Goal: Task Accomplishment & Management: Manage account settings

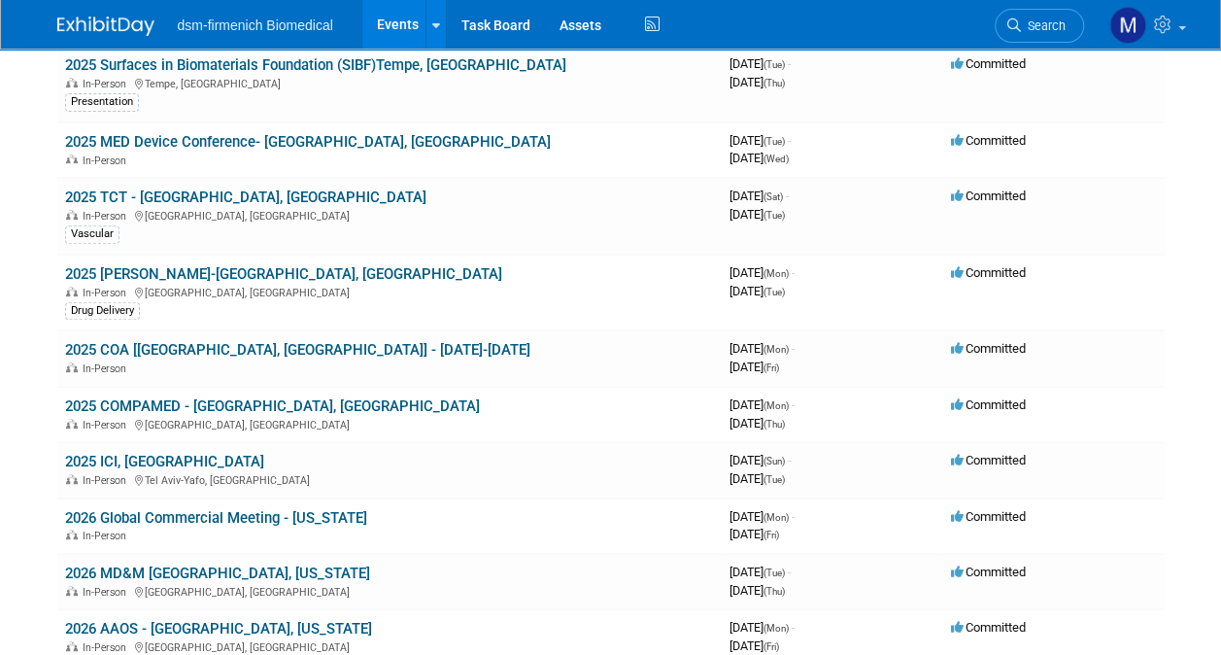
scroll to position [311, 0]
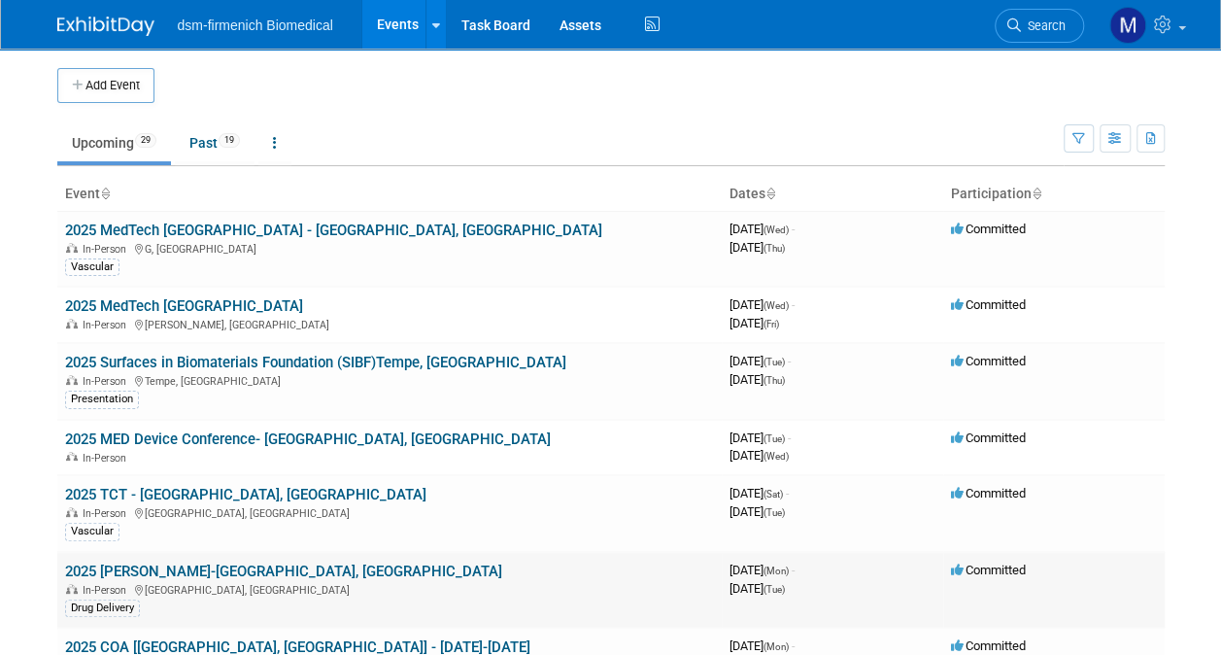
click at [105, 575] on link "2025 [PERSON_NAME]-[GEOGRAPHIC_DATA], [GEOGRAPHIC_DATA]" at bounding box center [283, 570] width 437 height 17
click at [210, 355] on link "2025 Surfaces in Biomaterials Foundation (SIBF)Tempe, [GEOGRAPHIC_DATA]" at bounding box center [315, 362] width 501 height 17
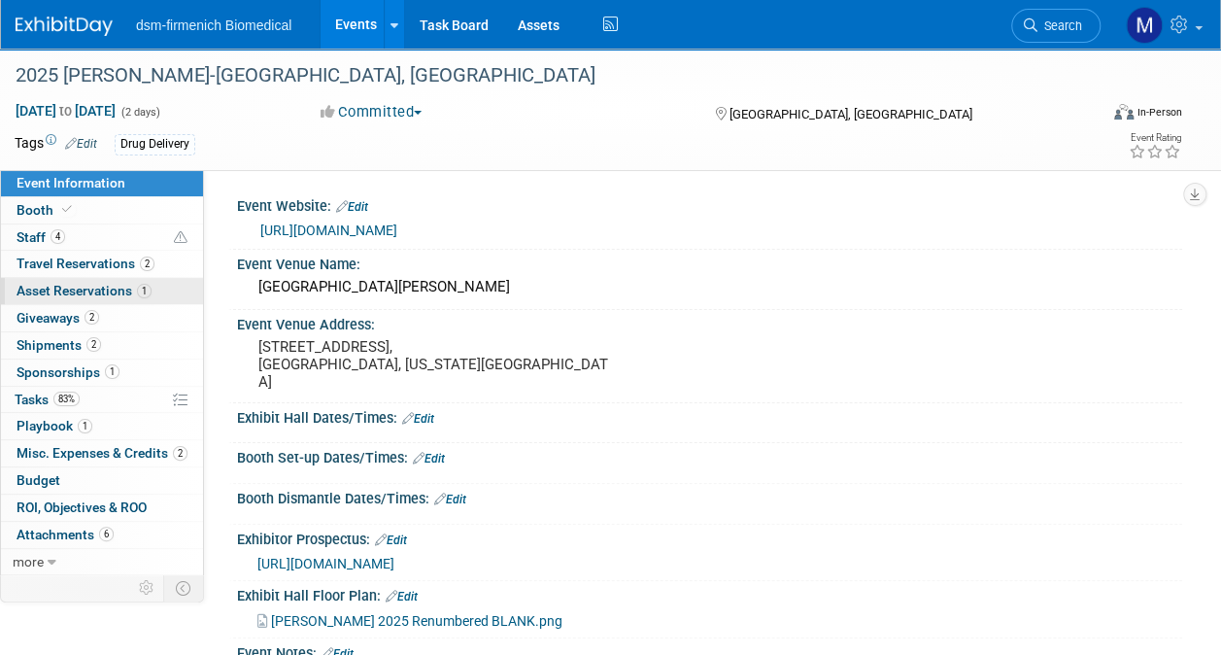
click at [84, 291] on span "Asset Reservations 1" at bounding box center [84, 291] width 135 height 16
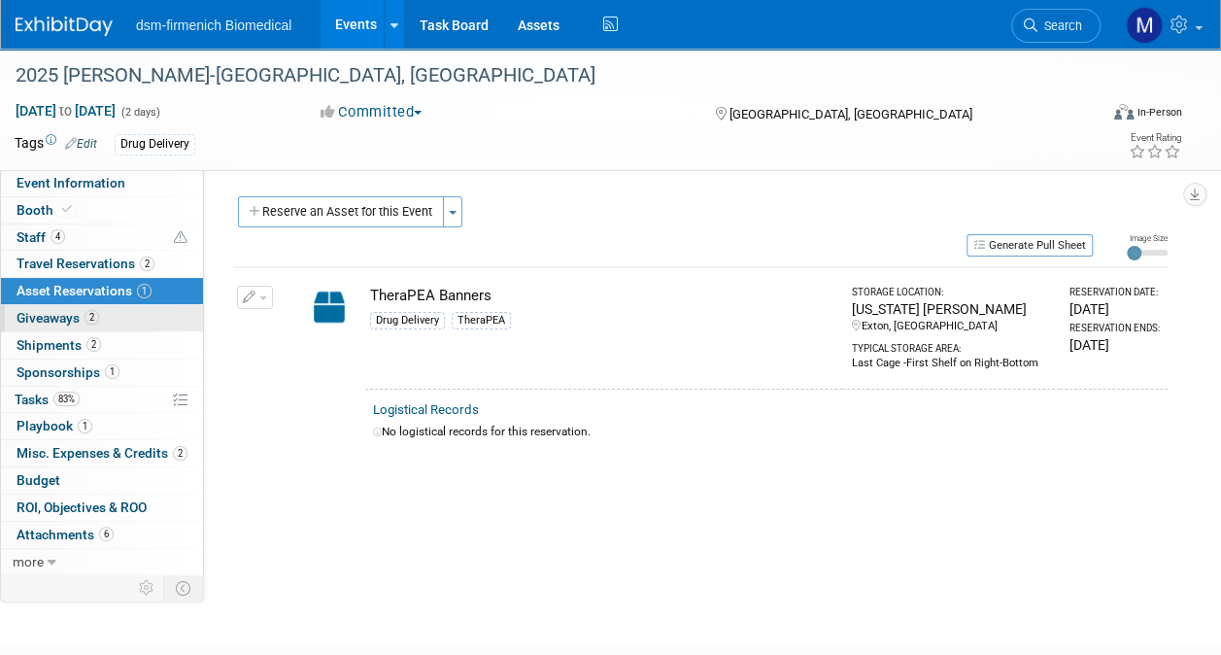
click at [70, 312] on span "Giveaways 2" at bounding box center [58, 318] width 83 height 16
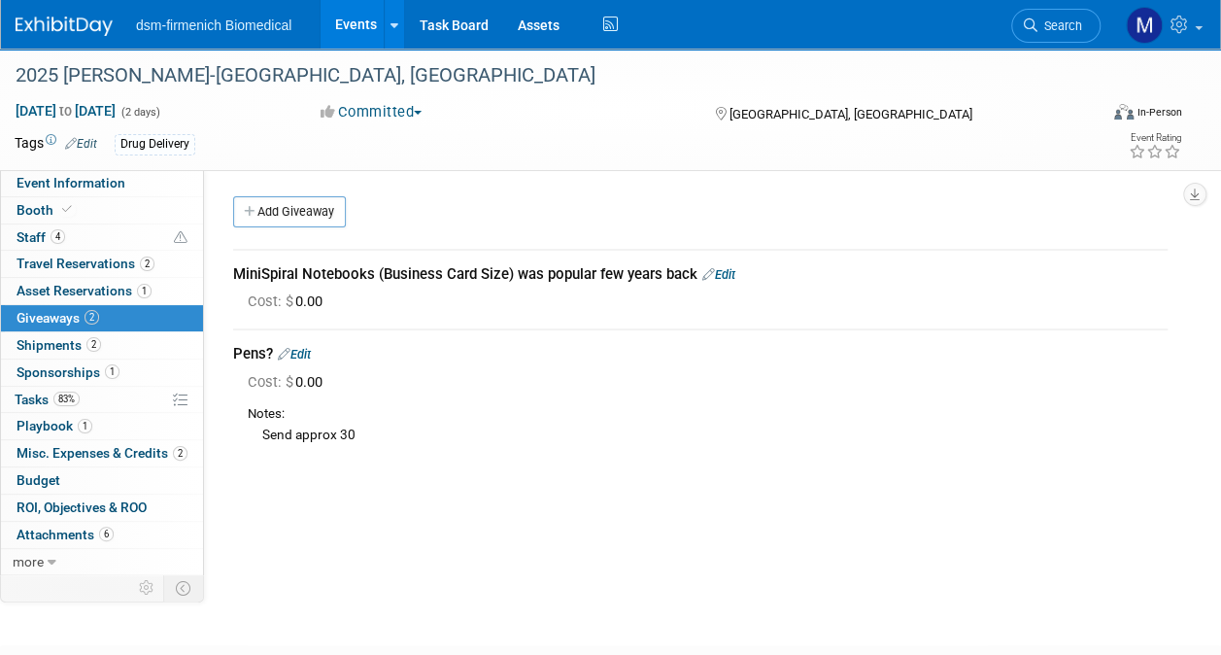
click at [307, 354] on link "Edit" at bounding box center [294, 354] width 33 height 15
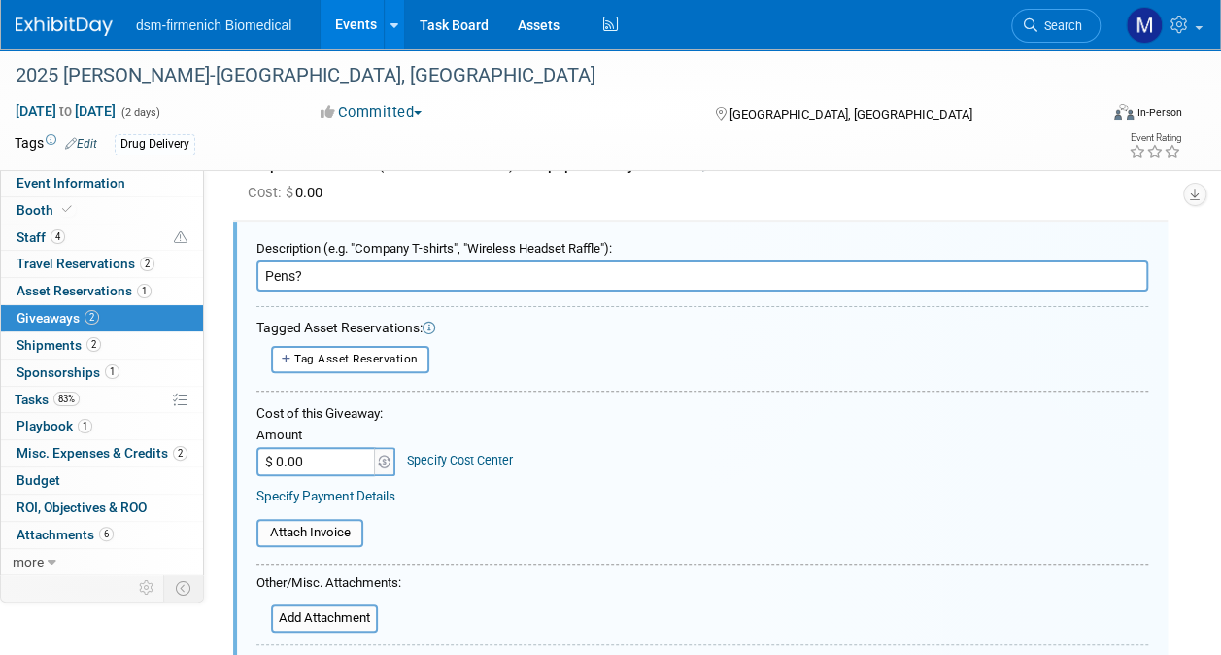
click at [305, 268] on input "Pens?" at bounding box center [702, 275] width 892 height 31
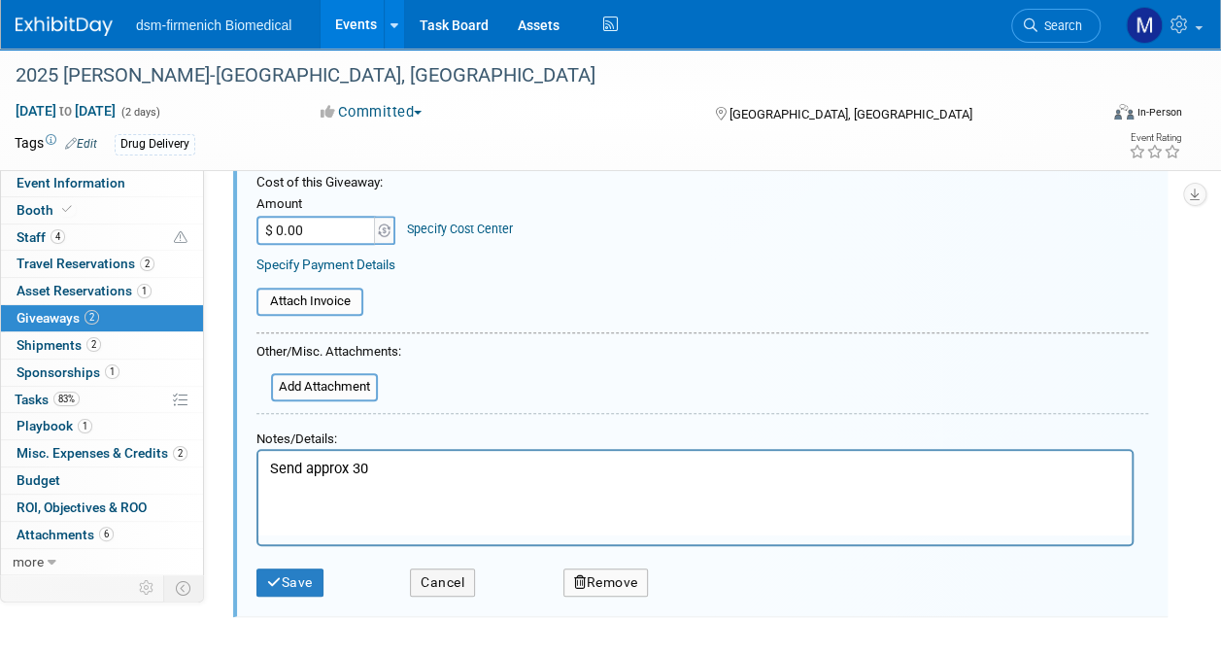
scroll to position [358, 0]
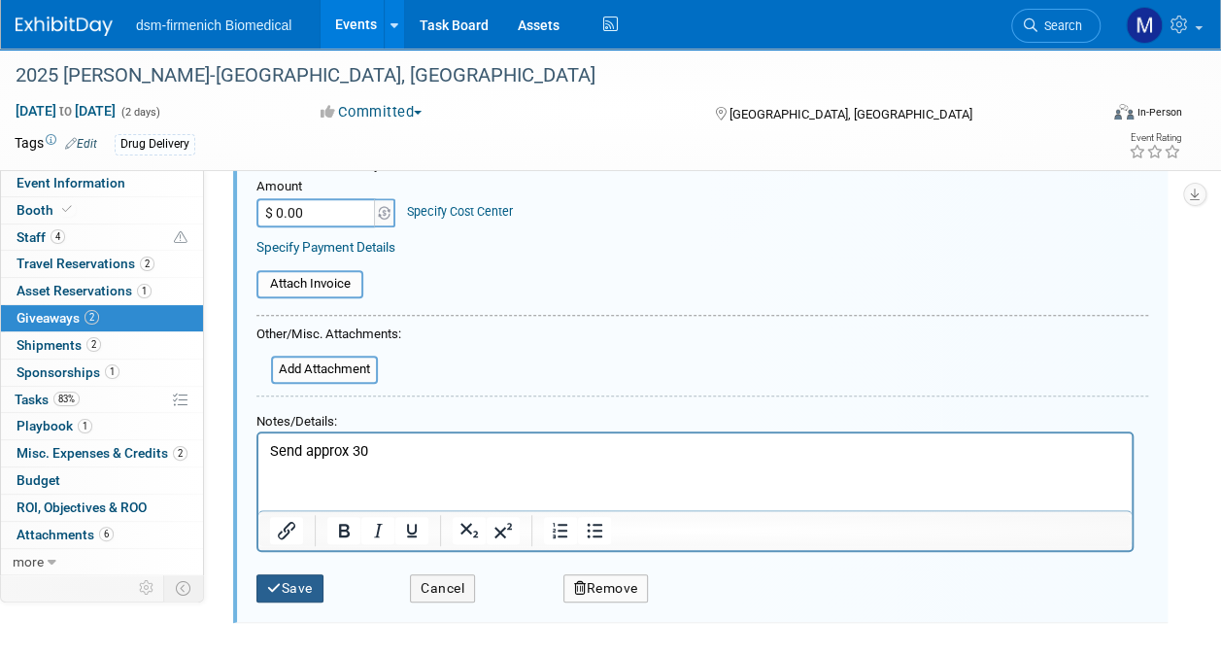
type input "Pens"
click at [276, 589] on icon "submit" at bounding box center [274, 589] width 15 height 14
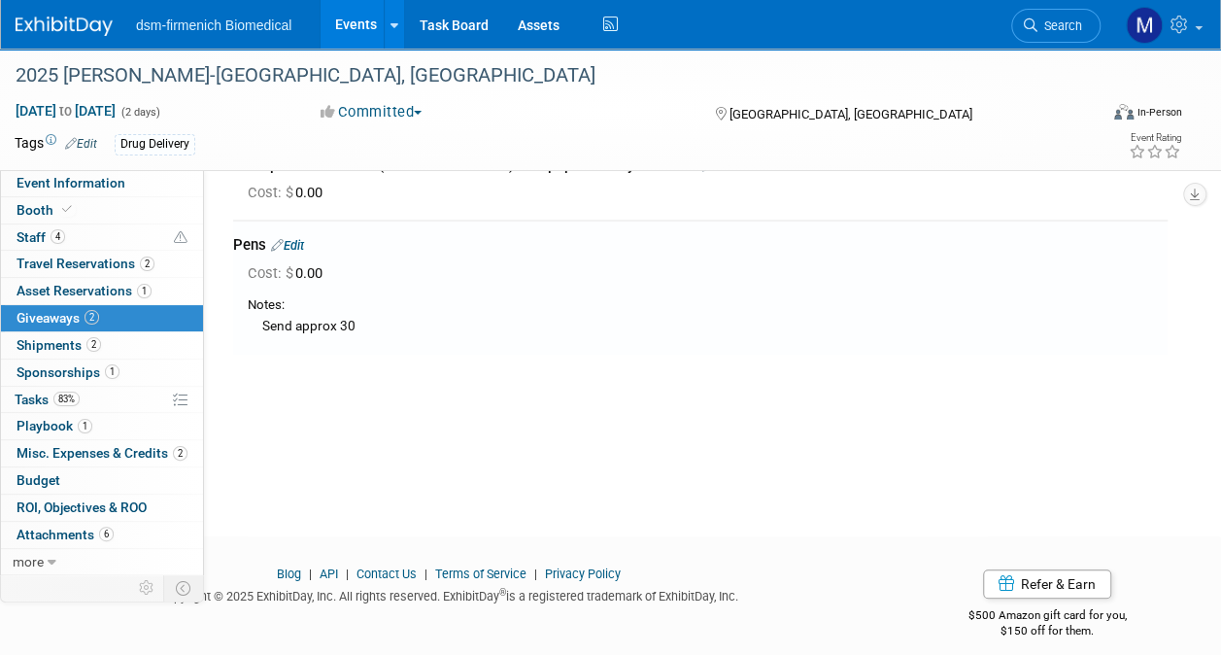
scroll to position [0, 0]
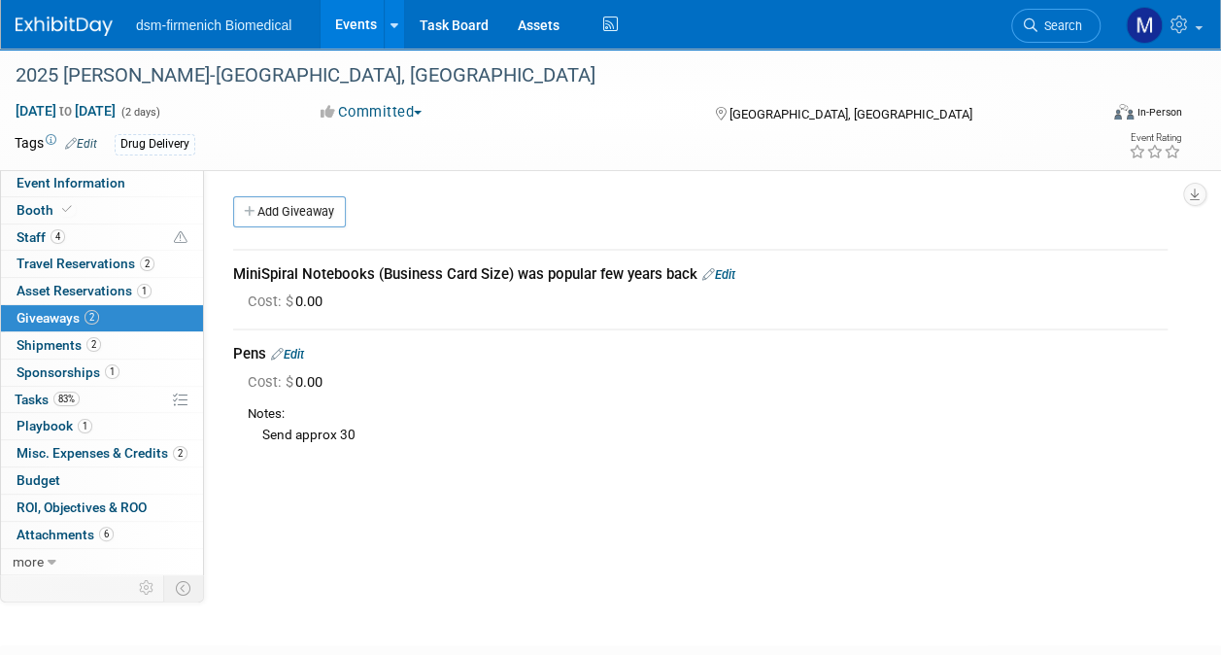
click at [735, 273] on link "Edit" at bounding box center [718, 274] width 33 height 15
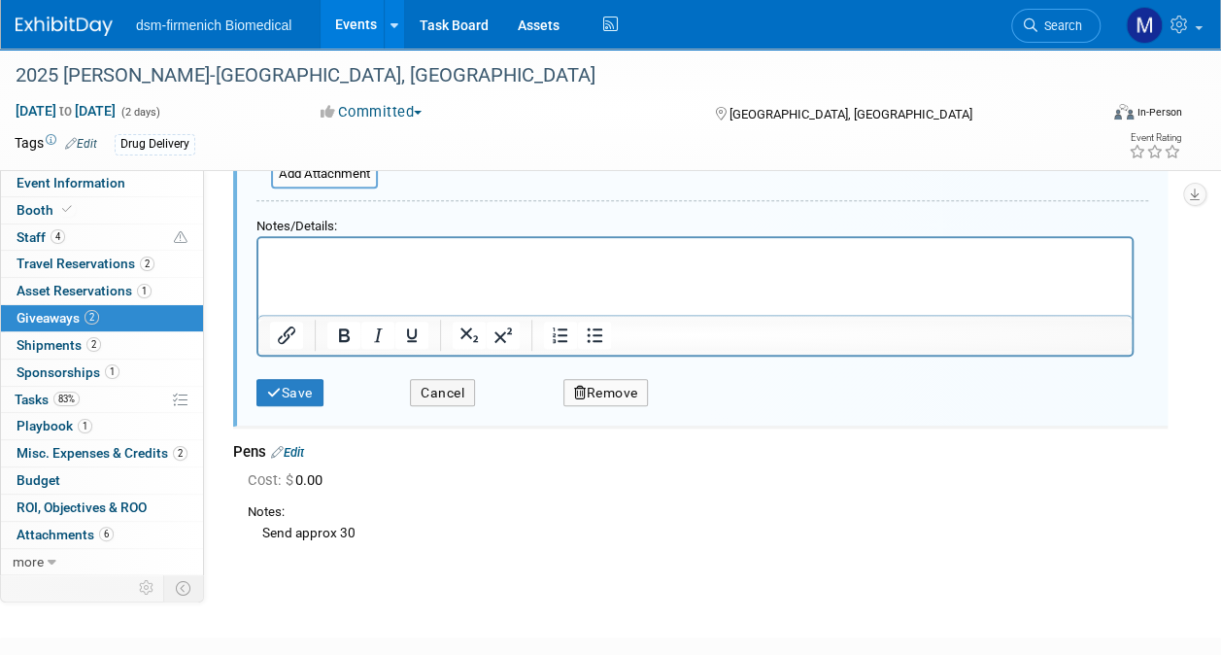
scroll to position [478, 0]
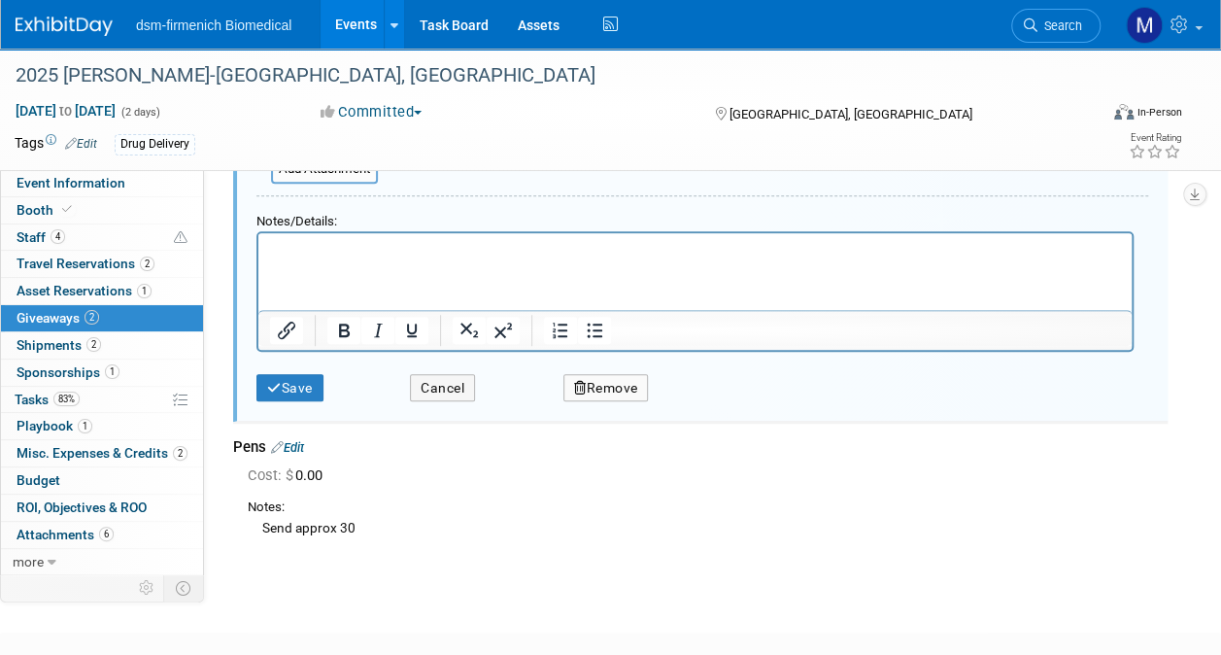
click at [616, 391] on button "Remove" at bounding box center [605, 388] width 85 height 28
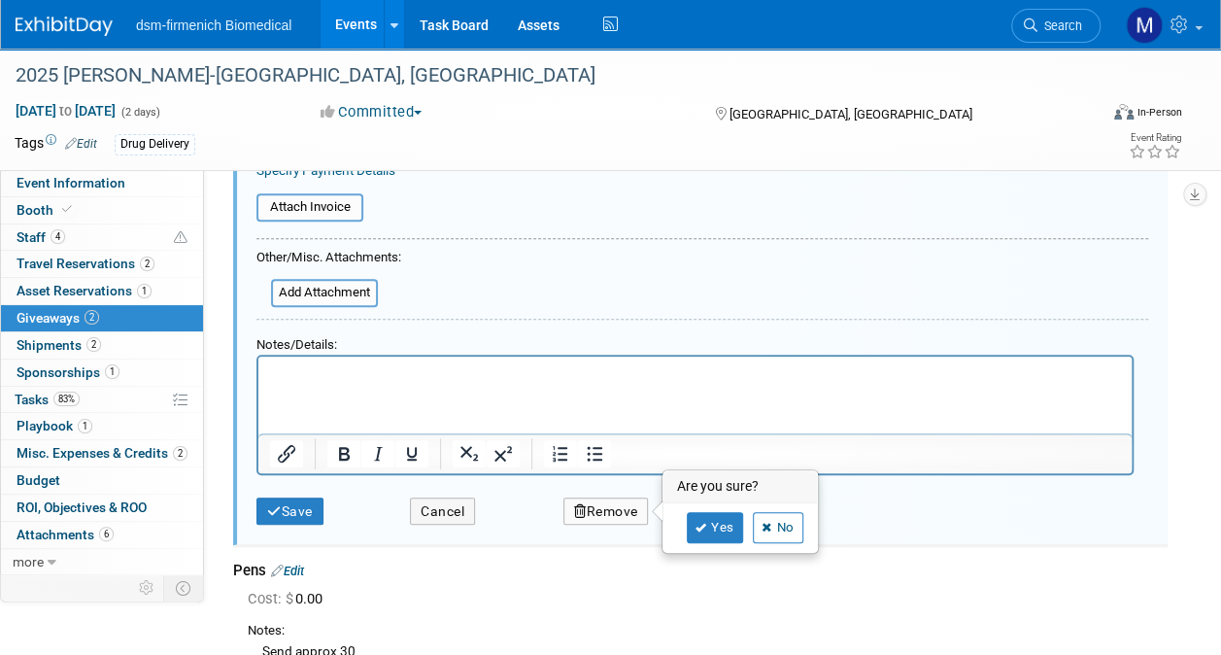
scroll to position [356, 0]
click at [704, 522] on icon at bounding box center [702, 527] width 12 height 11
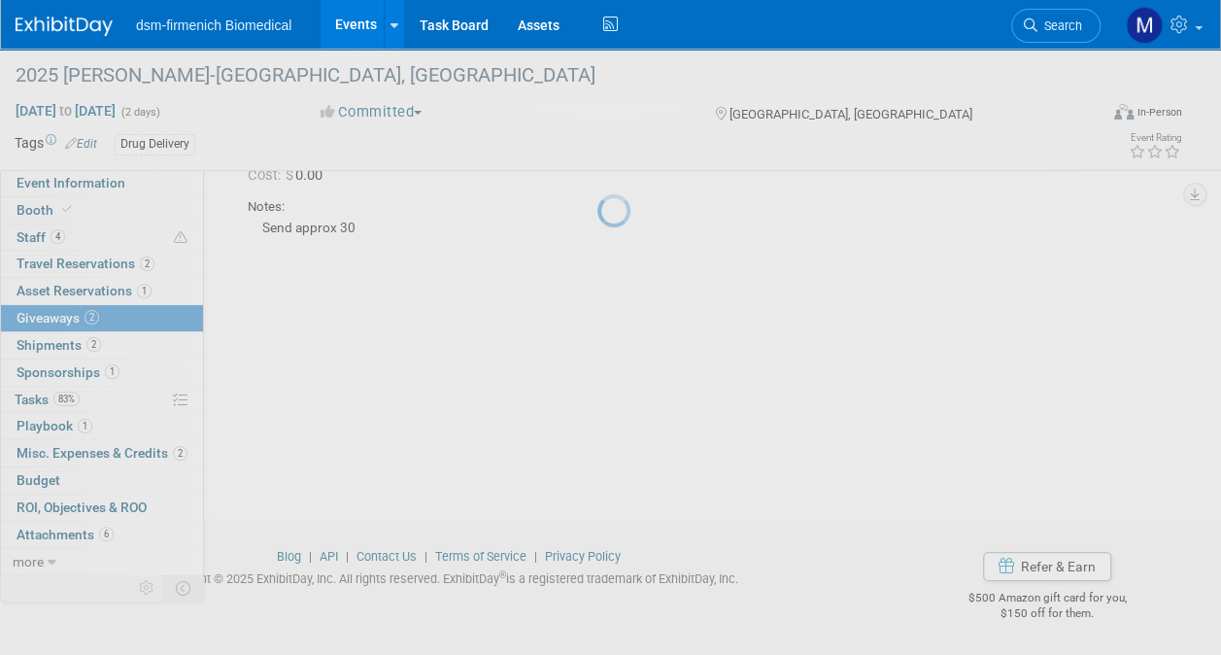
scroll to position [126, 0]
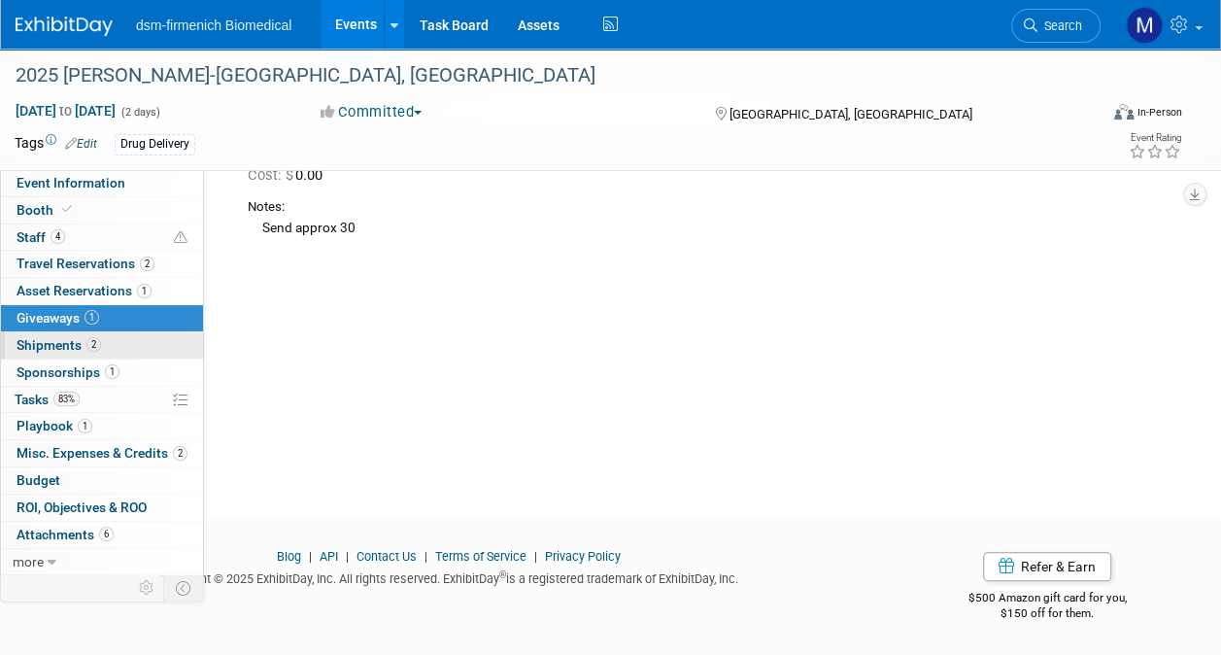
click at [51, 350] on span "Shipments 2" at bounding box center [59, 345] width 85 height 16
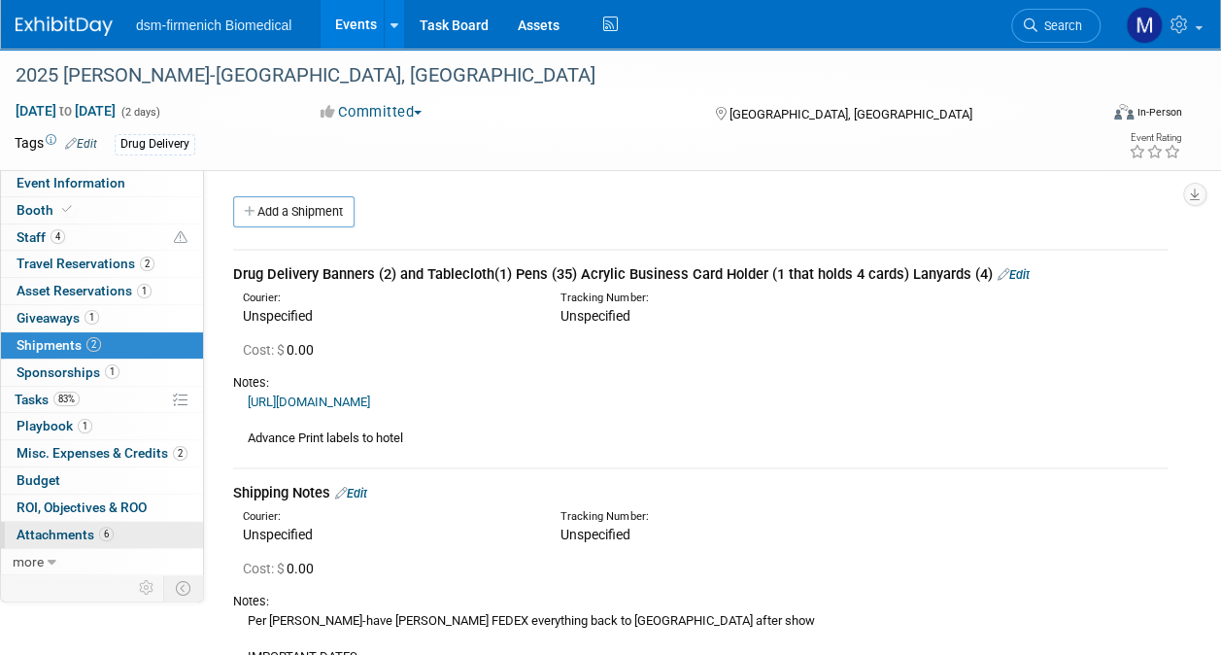
click at [72, 527] on span "Attachments 6" at bounding box center [65, 535] width 97 height 16
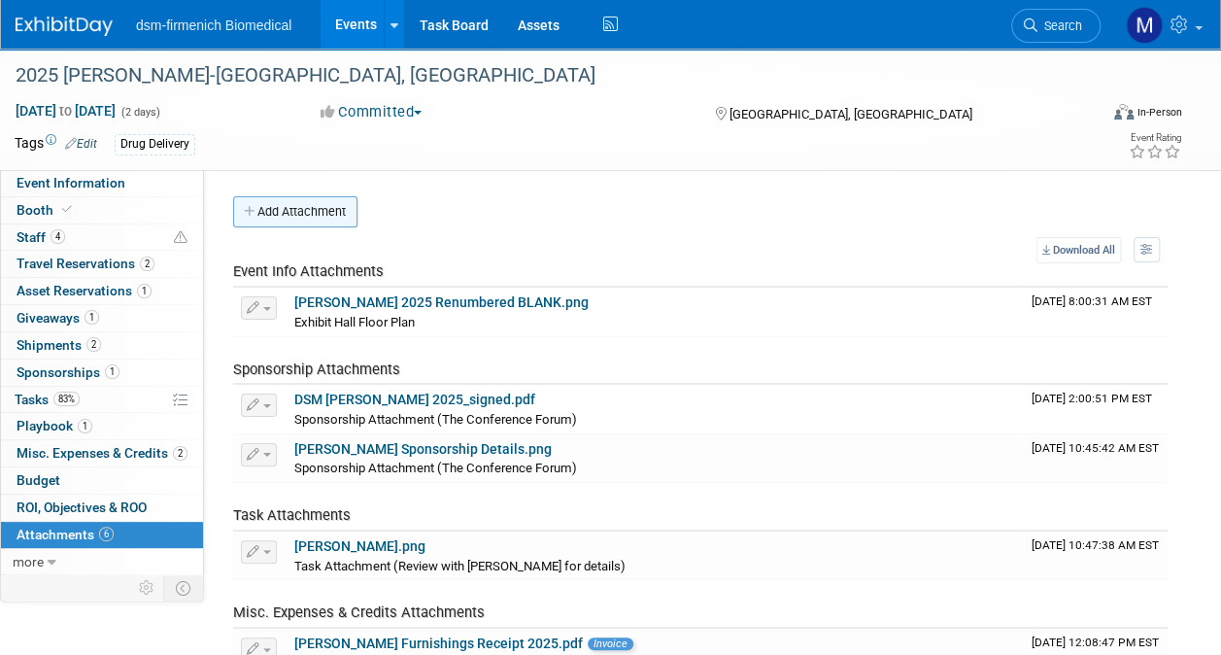
click at [304, 216] on button "Add Attachment" at bounding box center [295, 211] width 124 height 31
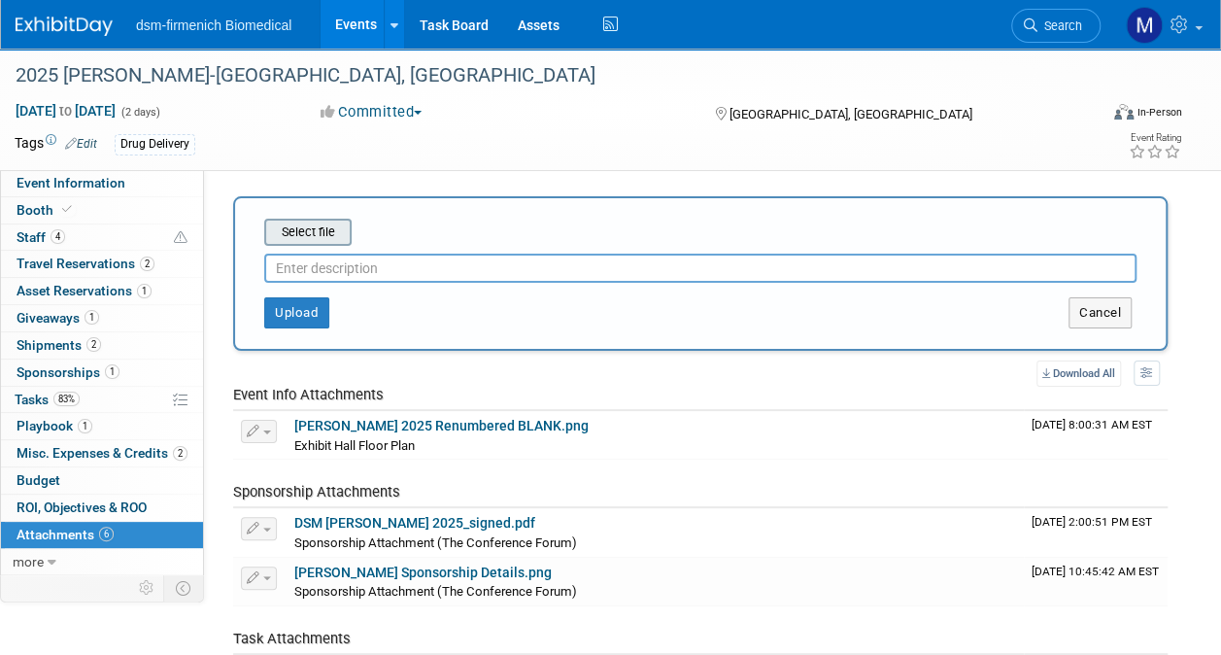
click at [313, 236] on input "file" at bounding box center [234, 232] width 231 height 23
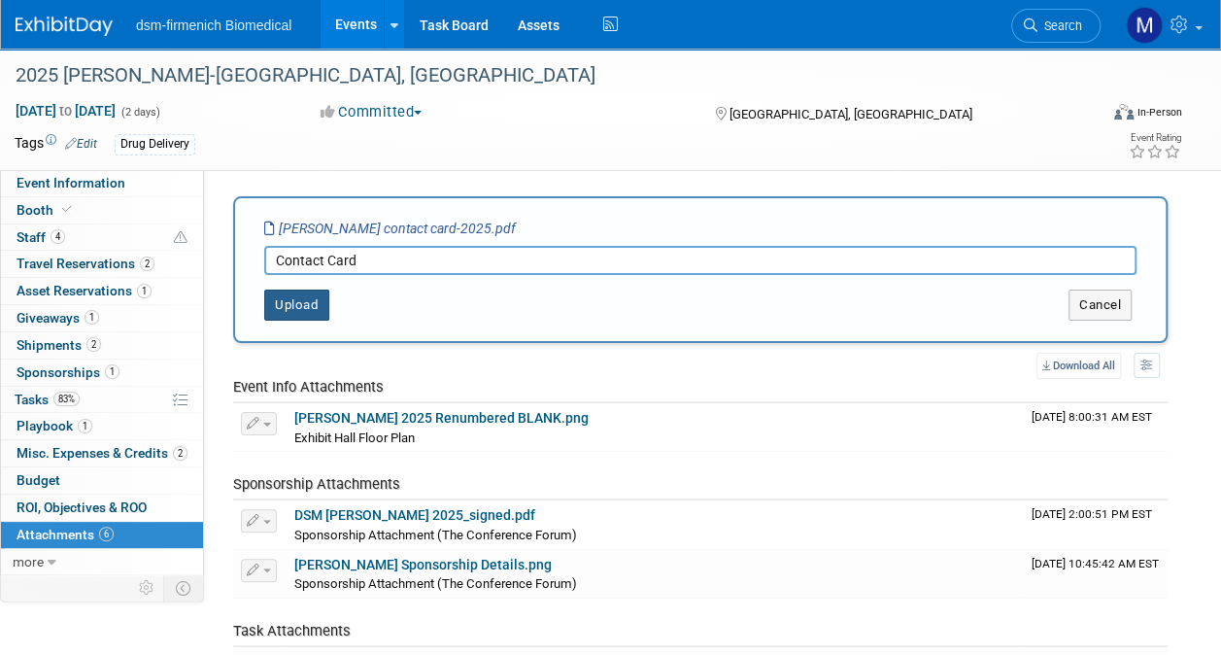
type input "Contact Card"
click at [302, 301] on button "Upload" at bounding box center [296, 305] width 65 height 31
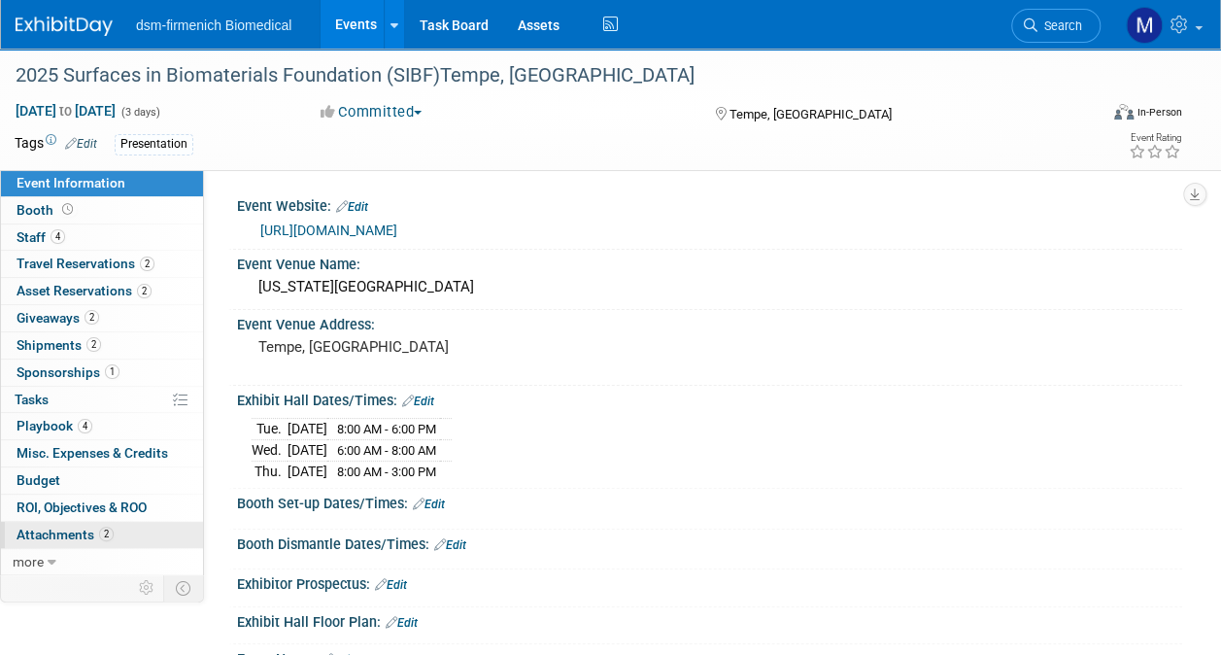
click at [58, 528] on span "Attachments 2" at bounding box center [65, 535] width 97 height 16
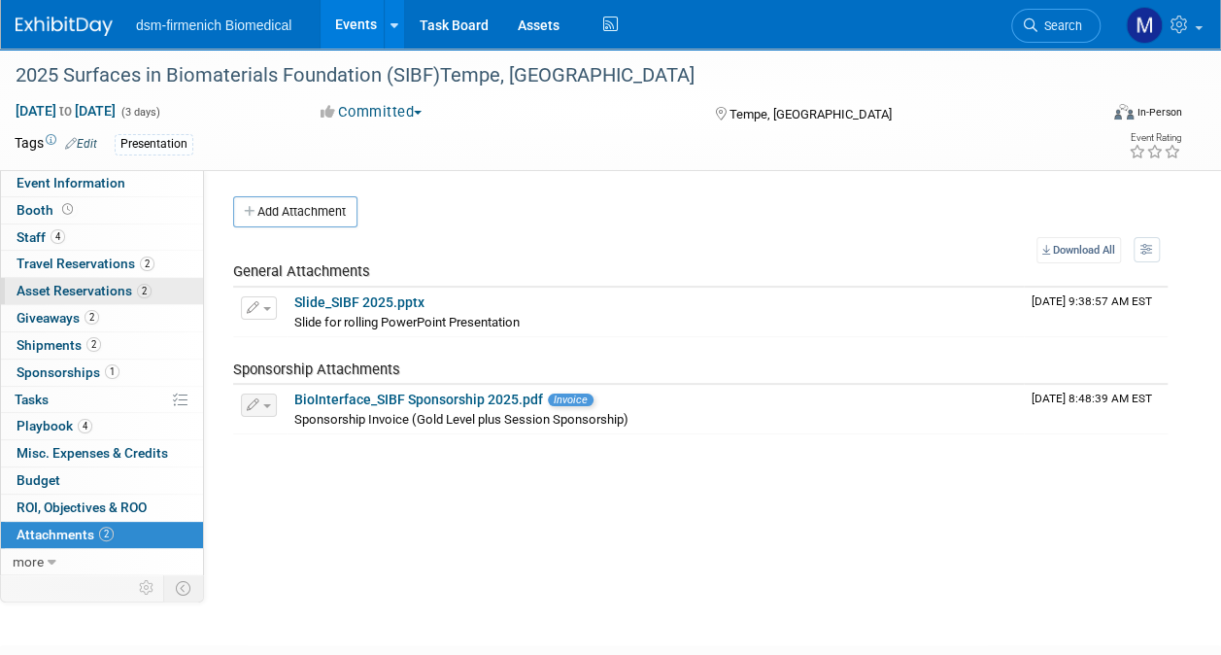
click at [57, 284] on span "Asset Reservations 2" at bounding box center [84, 291] width 135 height 16
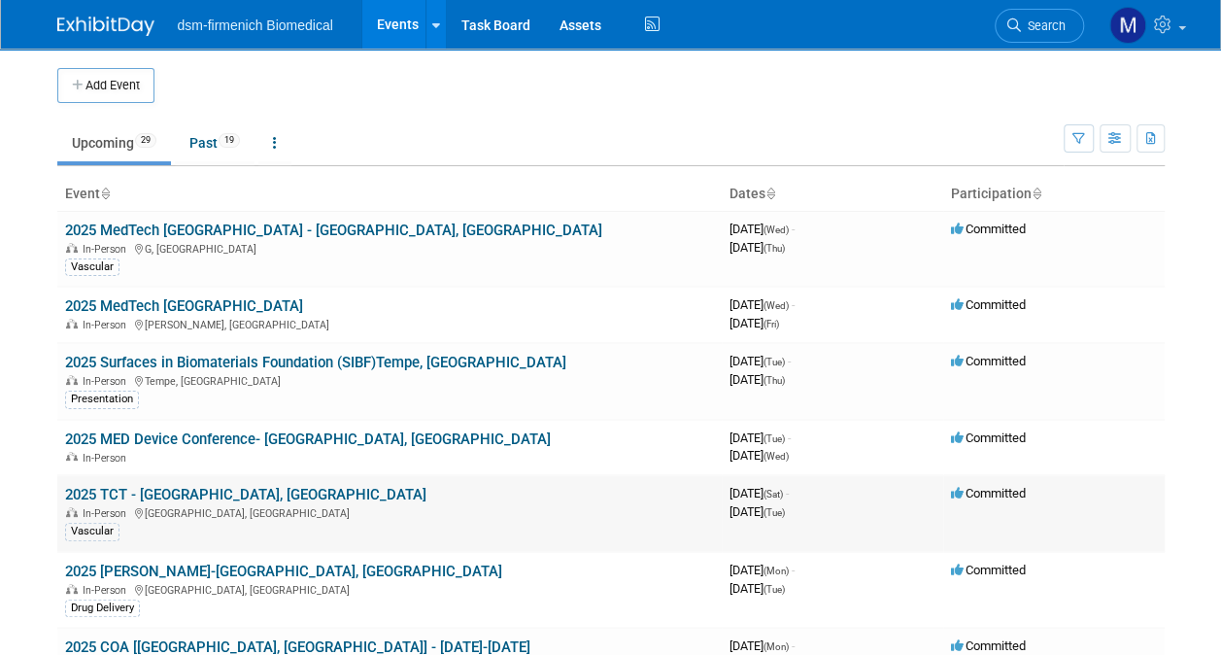
click at [149, 486] on link "2025 TCT - [GEOGRAPHIC_DATA], [GEOGRAPHIC_DATA]" at bounding box center [245, 494] width 361 height 17
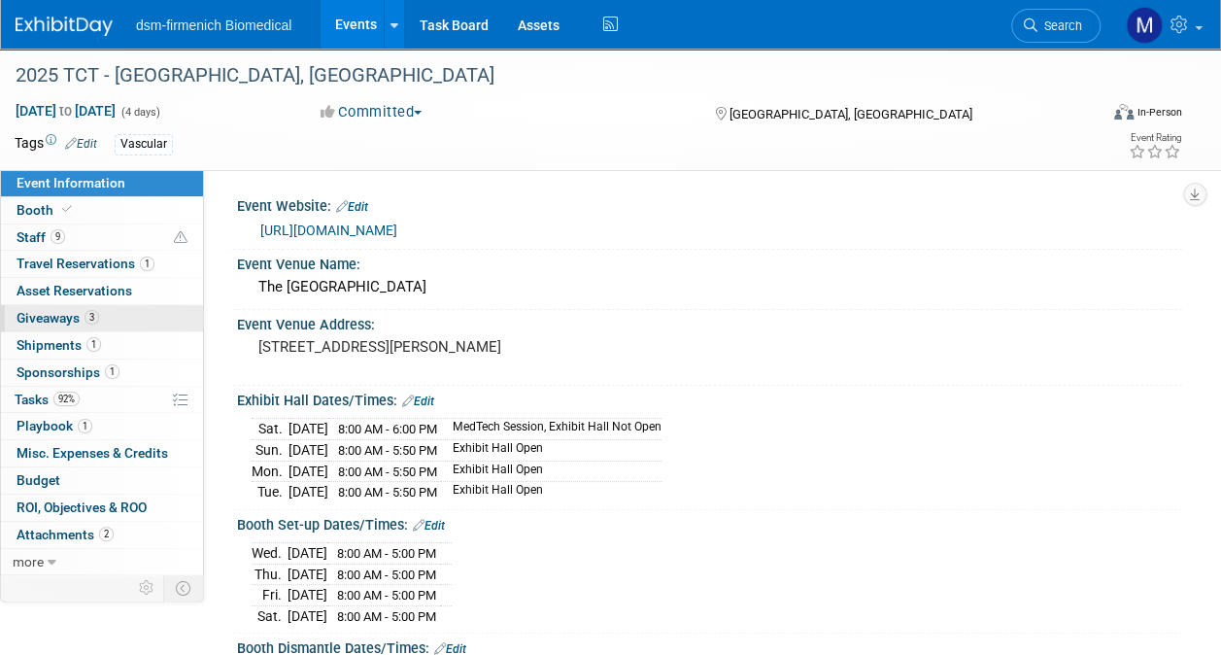
click at [51, 319] on span "Giveaways 3" at bounding box center [58, 318] width 83 height 16
